Goal: Task Accomplishment & Management: Manage account settings

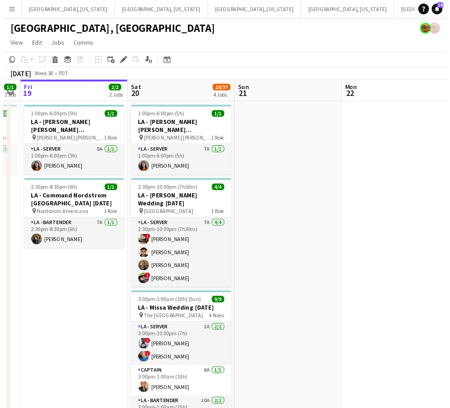
scroll to position [0, 235]
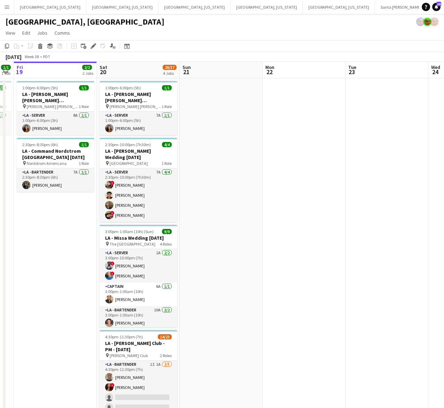
drag, startPoint x: 77, startPoint y: 16, endPoint x: 72, endPoint y: 21, distance: 6.6
click at [77, 16] on div "[GEOGRAPHIC_DATA], [GEOGRAPHIC_DATA]" at bounding box center [222, 20] width 444 height 13
click at [86, 12] on button "[GEOGRAPHIC_DATA], [US_STATE] Close" at bounding box center [122, 7] width 72 height 14
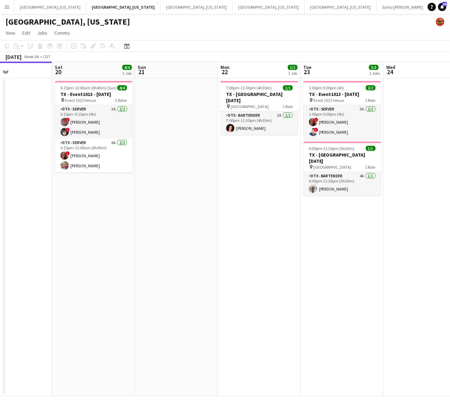
scroll to position [0, 174]
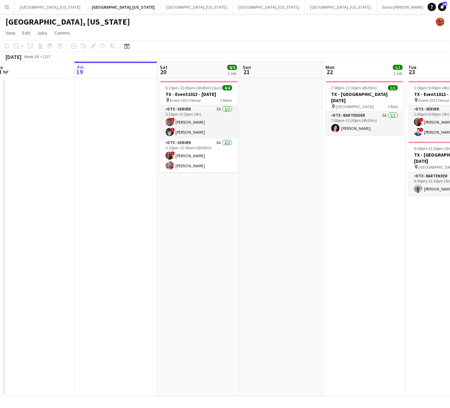
drag, startPoint x: 304, startPoint y: 166, endPoint x: 130, endPoint y: 224, distance: 183.7
click at [130, 224] on app-calendar-viewport "Tue 16 Wed 17 Thu 18 Fri 19 Sat 20 4/4 1 Job Sun 21 Mon 22 1/1 1 Job Tue 23 3/3…" at bounding box center [225, 229] width 450 height 335
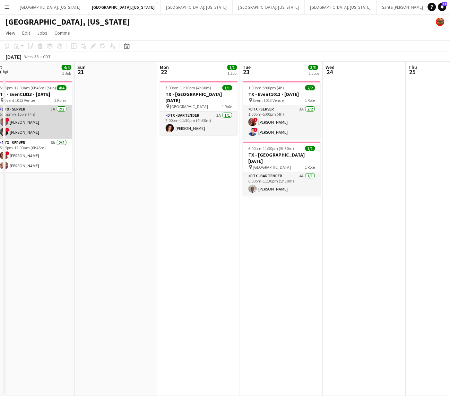
click at [21, 122] on app-card-role "DTX - Server 3A [DATE] 5:15pm-9:15pm (4h) ! [PERSON_NAME] ! [PERSON_NAME]" at bounding box center [33, 122] width 78 height 34
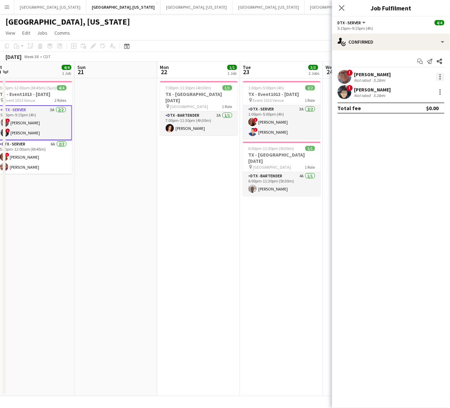
click at [343, 76] on div at bounding box center [440, 77] width 8 height 8
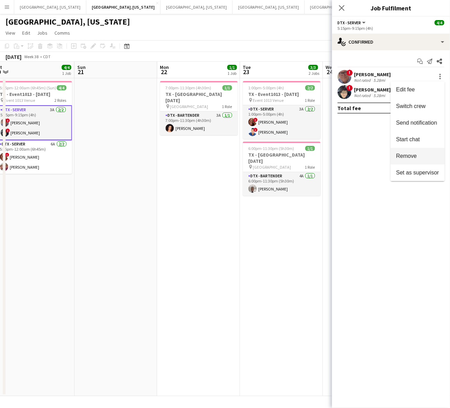
click at [343, 153] on span "Remove" at bounding box center [406, 156] width 21 height 6
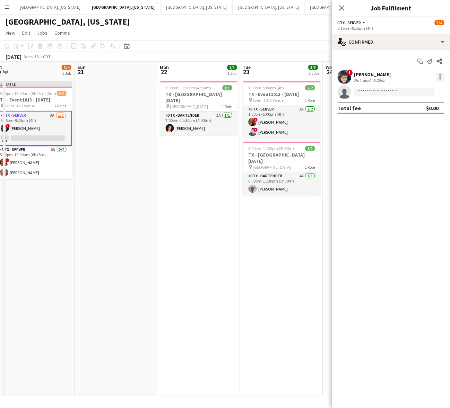
click at [343, 77] on div at bounding box center [440, 77] width 8 height 8
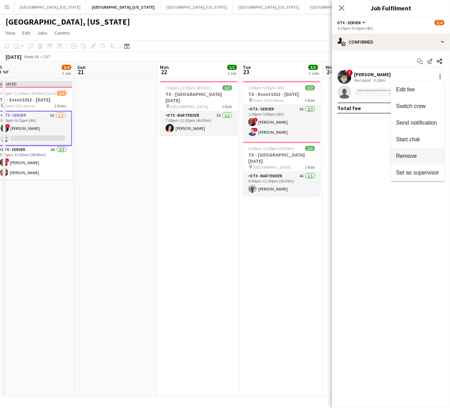
click at [343, 154] on span "Remove" at bounding box center [417, 156] width 43 height 6
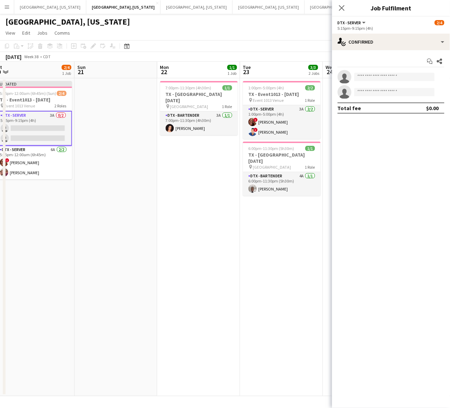
click at [264, 39] on app-page-menu "View Day view expanded Day view collapsed Month view Date picker Jump to [DATE]…" at bounding box center [225, 33] width 450 height 13
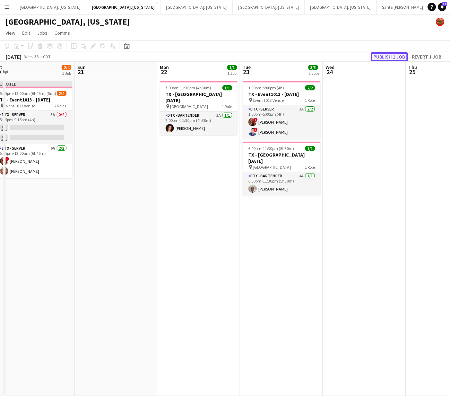
click at [343, 57] on button "Publish 1 job" at bounding box center [389, 56] width 37 height 9
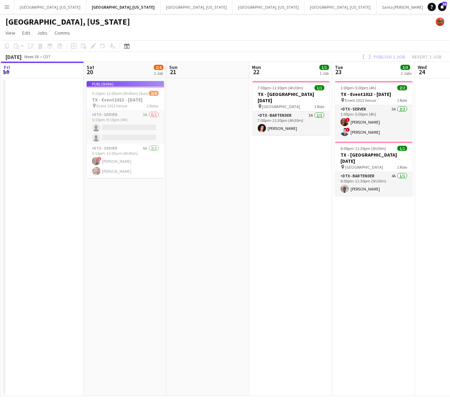
scroll to position [0, 157]
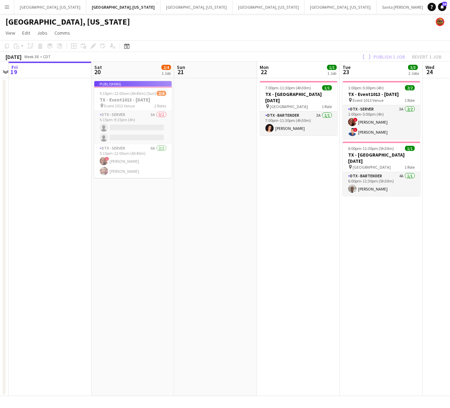
click at [184, 258] on app-calendar-viewport "Wed 17 Thu 18 Fri 19 Sat 20 2/4 1 Job Sun 21 Mon 22 1/1 1 Job Tue 23 3/3 2 Jobs…" at bounding box center [225, 229] width 450 height 335
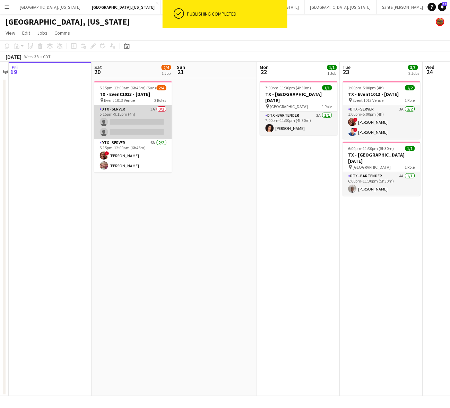
click at [121, 129] on app-card-role "DTX - Server 3A 0/2 5:15pm-9:15pm (4h) single-neutral-actions single-neutral-ac…" at bounding box center [133, 122] width 78 height 34
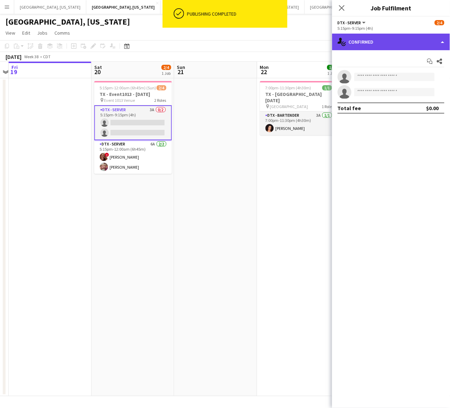
click at [343, 37] on div "single-neutral-actions-check-2 Confirmed" at bounding box center [391, 42] width 118 height 17
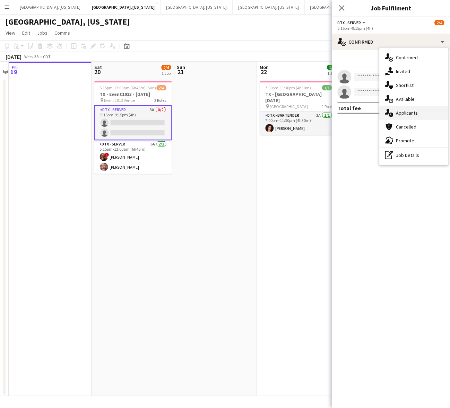
click at [343, 112] on span "Applicants" at bounding box center [407, 113] width 22 height 6
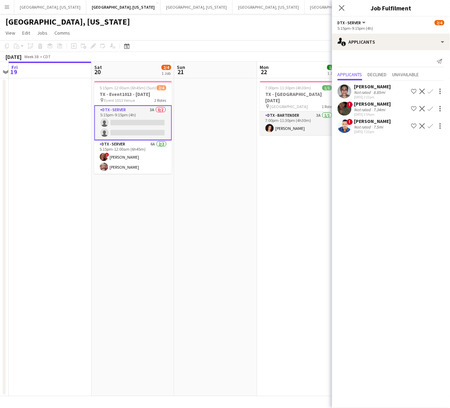
click at [264, 218] on app-date-cell "7:00pm-11:30pm (4h30m) 1/1 [GEOGRAPHIC_DATA] - [GEOGRAPHIC_DATA] [DATE] pin [GE…" at bounding box center [298, 237] width 83 height 318
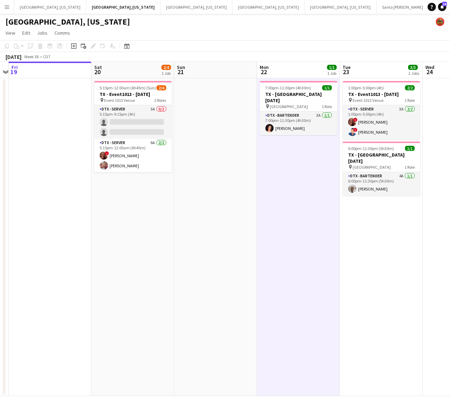
click at [179, 127] on app-date-cell at bounding box center [215, 237] width 83 height 318
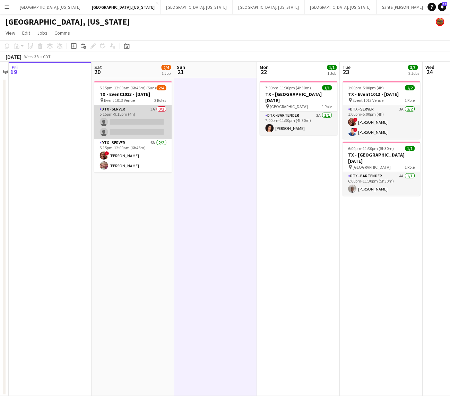
click at [108, 128] on app-card-role "DTX - Server 3A 0/2 5:15pm-9:15pm (4h) single-neutral-actions single-neutral-ac…" at bounding box center [133, 122] width 78 height 34
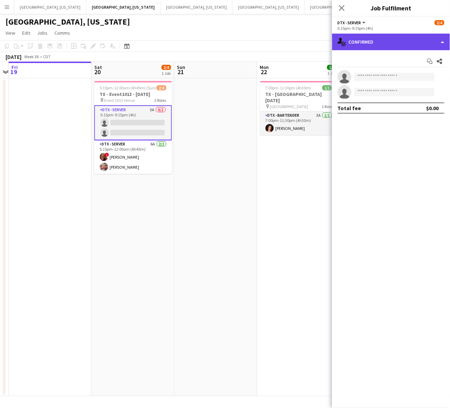
click at [343, 40] on div "single-neutral-actions-check-2 Confirmed" at bounding box center [391, 42] width 118 height 17
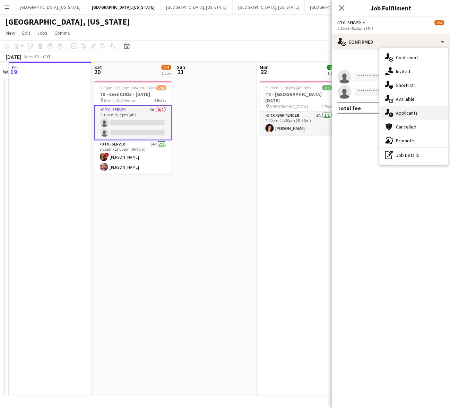
click at [343, 114] on span "Applicants" at bounding box center [407, 113] width 22 height 6
